Goal: Task Accomplishment & Management: Use online tool/utility

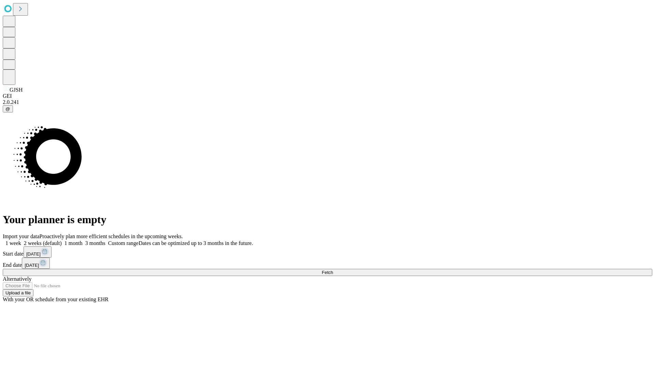
click at [333, 270] on span "Fetch" at bounding box center [326, 272] width 11 height 5
